Goal: Subscribe to service/newsletter

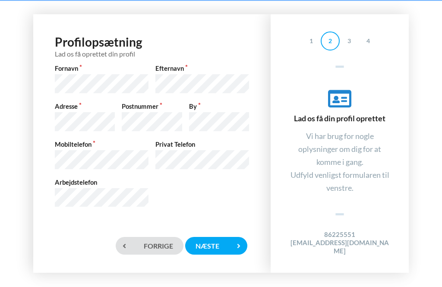
scroll to position [28, 0]
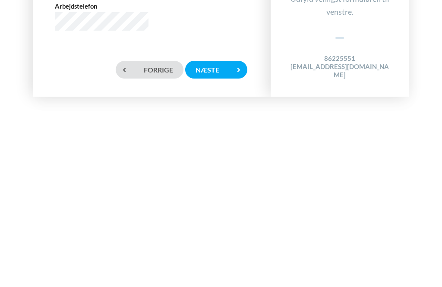
click at [231, 237] on icon at bounding box center [239, 246] width 18 height 18
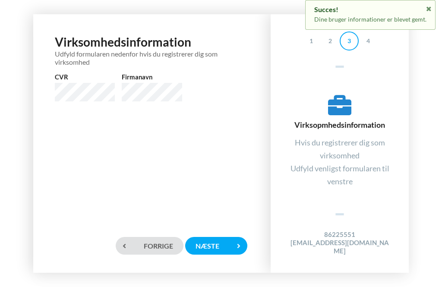
click at [228, 242] on div "Næste" at bounding box center [216, 246] width 62 height 18
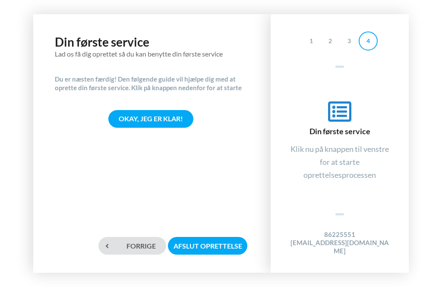
click at [223, 246] on div "Afslut oprettelse" at bounding box center [207, 246] width 79 height 18
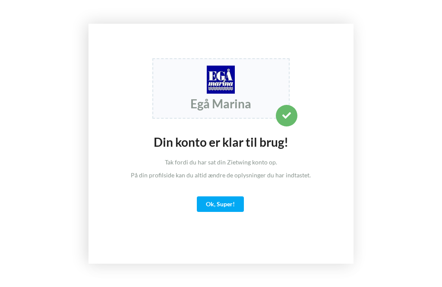
click at [231, 196] on div "Ok, Super!" at bounding box center [220, 204] width 47 height 16
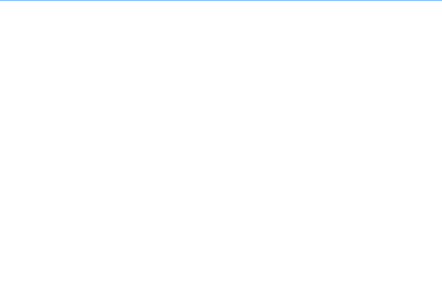
scroll to position [5, 0]
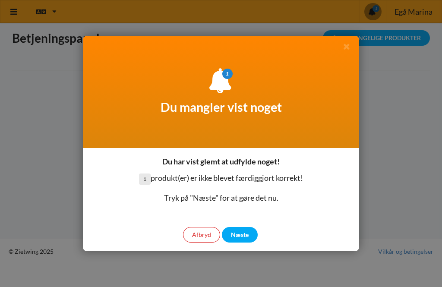
click at [247, 238] on div "Næste" at bounding box center [240, 235] width 36 height 16
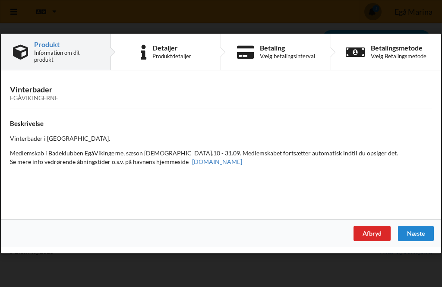
click at [416, 237] on div "Næste" at bounding box center [416, 234] width 36 height 16
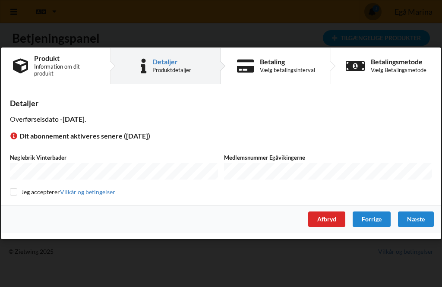
click at [12, 194] on input "checkbox" at bounding box center [13, 191] width 7 height 7
checkbox input "true"
click at [424, 226] on div "Næste" at bounding box center [416, 220] width 36 height 16
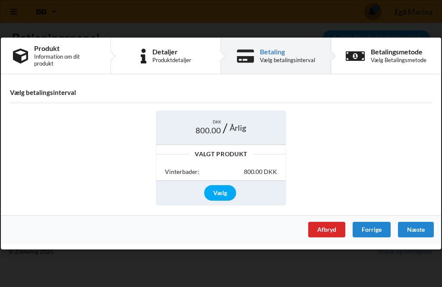
click at [222, 193] on div "Vælg" at bounding box center [220, 193] width 32 height 16
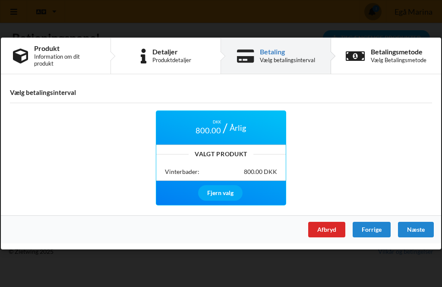
click at [233, 194] on div "Fjern valg" at bounding box center [220, 193] width 44 height 16
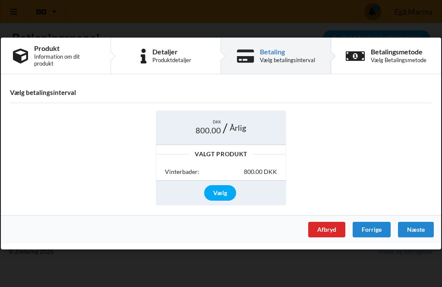
click at [421, 236] on div "Næste" at bounding box center [416, 230] width 36 height 16
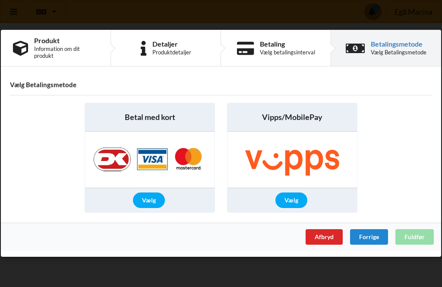
click at [154, 202] on div "Vælg" at bounding box center [149, 201] width 32 height 16
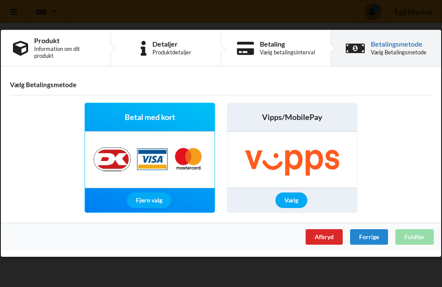
click at [159, 163] on img at bounding box center [150, 160] width 130 height 56
click at [159, 206] on div "Fjern valg" at bounding box center [149, 201] width 44 height 16
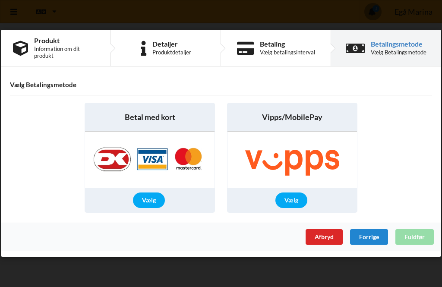
click at [423, 242] on div "Afbryd Forrige Fuldfør" at bounding box center [221, 237] width 440 height 28
click at [423, 243] on div "Afbryd Forrige Fuldfør" at bounding box center [221, 237] width 440 height 28
click at [157, 165] on img at bounding box center [150, 160] width 130 height 56
click at [160, 158] on img at bounding box center [150, 160] width 130 height 56
click at [155, 199] on div "Vælg" at bounding box center [149, 201] width 32 height 16
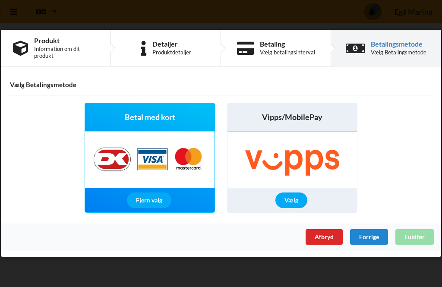
click at [167, 124] on div "Betal med kort" at bounding box center [150, 118] width 130 height 28
click at [160, 165] on img at bounding box center [150, 160] width 130 height 56
click at [154, 206] on div "Fjern valg" at bounding box center [149, 201] width 44 height 16
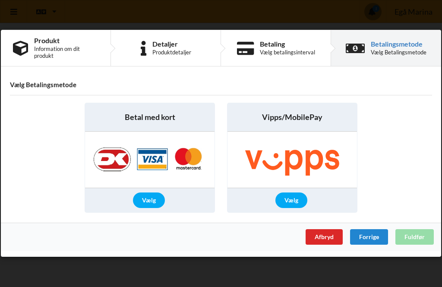
click at [421, 242] on div "Afbryd Forrige Fuldfør" at bounding box center [221, 237] width 440 height 28
click at [415, 52] on div "Vælg Betalingsmetode" at bounding box center [399, 52] width 56 height 7
click at [170, 124] on div "Betal med kort" at bounding box center [150, 118] width 130 height 28
click at [378, 241] on div "Forrige" at bounding box center [369, 238] width 38 height 16
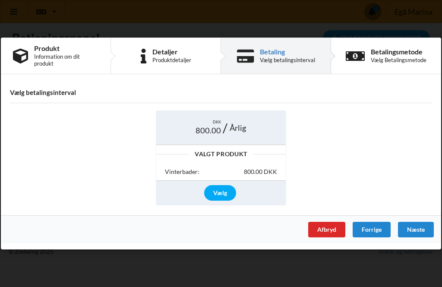
click at [421, 235] on div "Næste" at bounding box center [416, 230] width 36 height 16
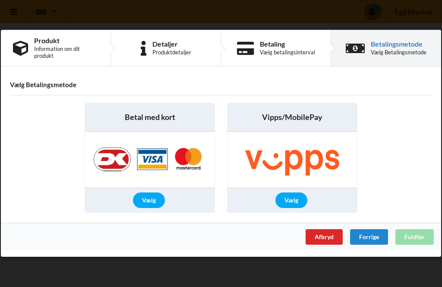
click at [420, 242] on div "Afbryd Forrige Fuldfør" at bounding box center [221, 237] width 440 height 28
click at [414, 241] on div "Afbryd Forrige Fuldfør" at bounding box center [221, 237] width 440 height 28
click at [168, 121] on span "Betal med kort" at bounding box center [150, 117] width 51 height 11
click at [152, 171] on img at bounding box center [150, 160] width 130 height 56
click at [158, 206] on div "Vælg" at bounding box center [149, 201] width 32 height 16
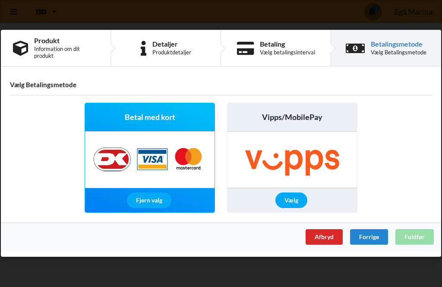
click at [159, 205] on div "Fjern valg" at bounding box center [149, 201] width 44 height 16
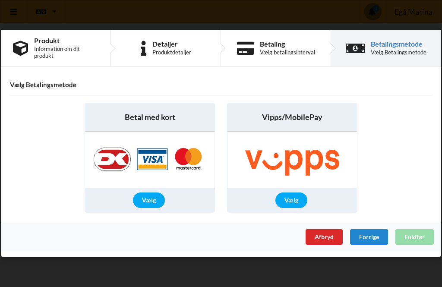
click at [419, 237] on div "Afbryd Forrige Fuldfør" at bounding box center [221, 237] width 440 height 28
click at [156, 157] on img at bounding box center [150, 160] width 130 height 56
click at [111, 170] on img at bounding box center [150, 160] width 130 height 56
click at [114, 168] on img at bounding box center [150, 160] width 130 height 56
click at [160, 157] on img at bounding box center [150, 160] width 130 height 56
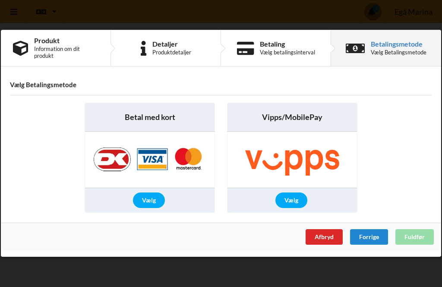
click at [248, 51] on icon at bounding box center [245, 48] width 17 height 15
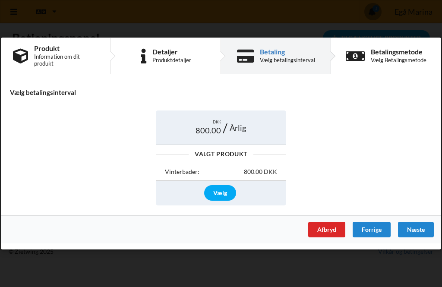
click at [382, 55] on div "Betalingsmetode" at bounding box center [399, 51] width 56 height 7
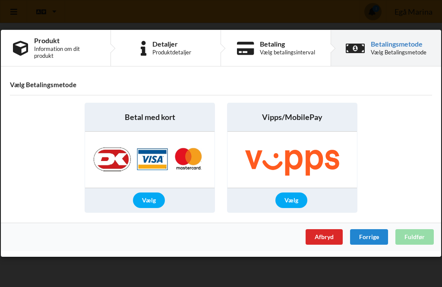
click at [169, 120] on span "Betal med kort" at bounding box center [150, 117] width 51 height 11
click at [161, 167] on img at bounding box center [150, 160] width 130 height 56
click at [154, 204] on div "Vælg" at bounding box center [149, 201] width 32 height 16
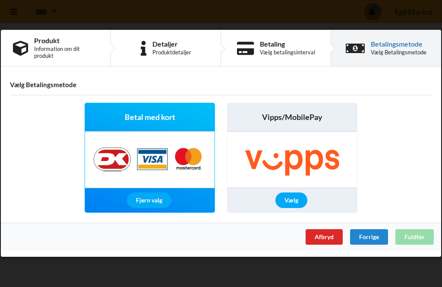
click at [162, 204] on div "Fjern valg" at bounding box center [149, 201] width 44 height 16
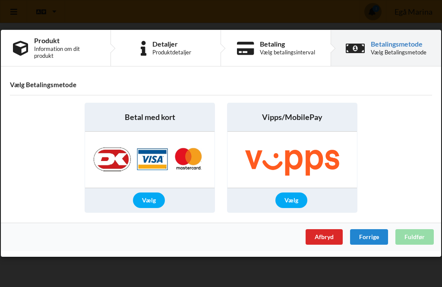
click at [160, 201] on div "Vælg" at bounding box center [149, 201] width 32 height 16
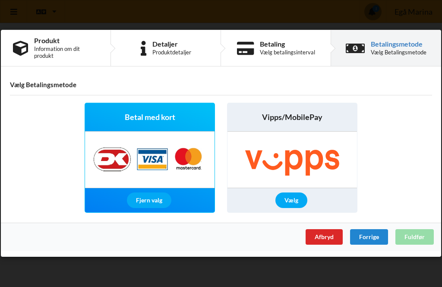
click at [300, 202] on div "Vælg" at bounding box center [291, 201] width 32 height 16
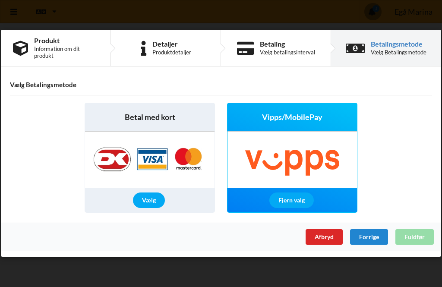
click at [304, 207] on div "Fjern valg" at bounding box center [291, 201] width 44 height 16
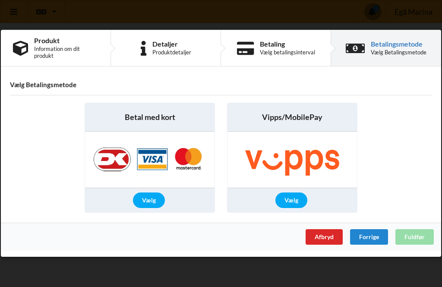
click at [151, 207] on div "Vælg" at bounding box center [149, 201] width 32 height 16
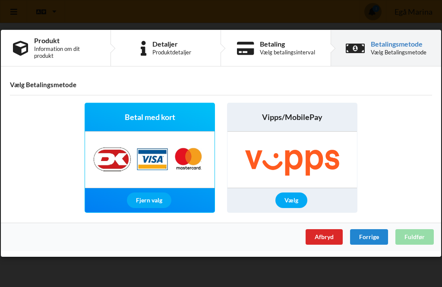
click at [417, 241] on div "Afbryd Forrige Fuldfør" at bounding box center [221, 237] width 440 height 28
click at [415, 245] on div "Afbryd Forrige Fuldfør" at bounding box center [221, 237] width 440 height 28
click at [178, 113] on div "Betal med kort" at bounding box center [150, 118] width 130 height 28
click at [294, 49] on div "Vælg betalingsinterval" at bounding box center [287, 52] width 55 height 7
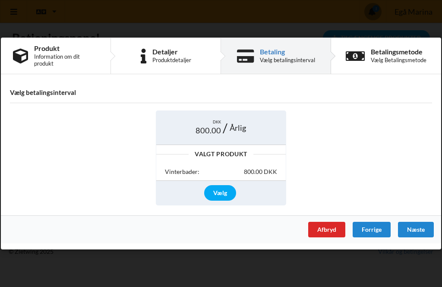
click at [223, 199] on div "Vælg" at bounding box center [220, 193] width 32 height 16
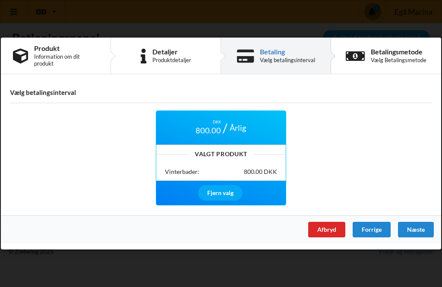
click at [266, 174] on div "800.00 DKK" at bounding box center [260, 172] width 33 height 9
click at [228, 199] on div "Fjern valg" at bounding box center [220, 193] width 44 height 16
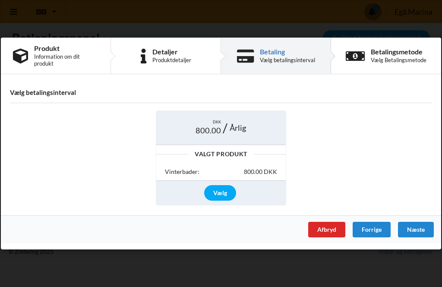
click at [230, 194] on div "Vælg" at bounding box center [220, 193] width 32 height 16
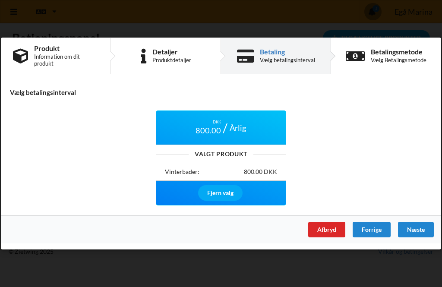
click at [422, 231] on div "Næste" at bounding box center [416, 230] width 36 height 16
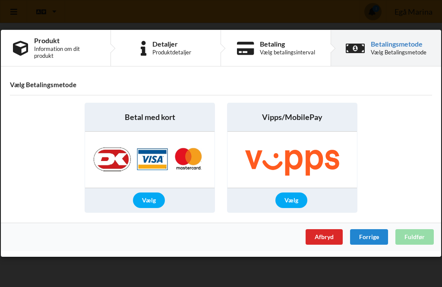
click at [159, 199] on div "Vælg" at bounding box center [149, 201] width 32 height 16
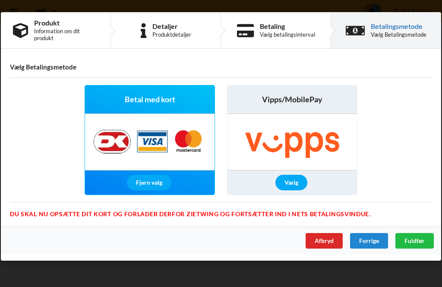
click at [419, 242] on span "Fuldfør" at bounding box center [415, 240] width 20 height 7
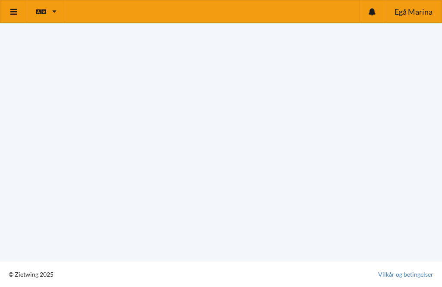
scroll to position [88, 0]
